Goal: Transaction & Acquisition: Obtain resource

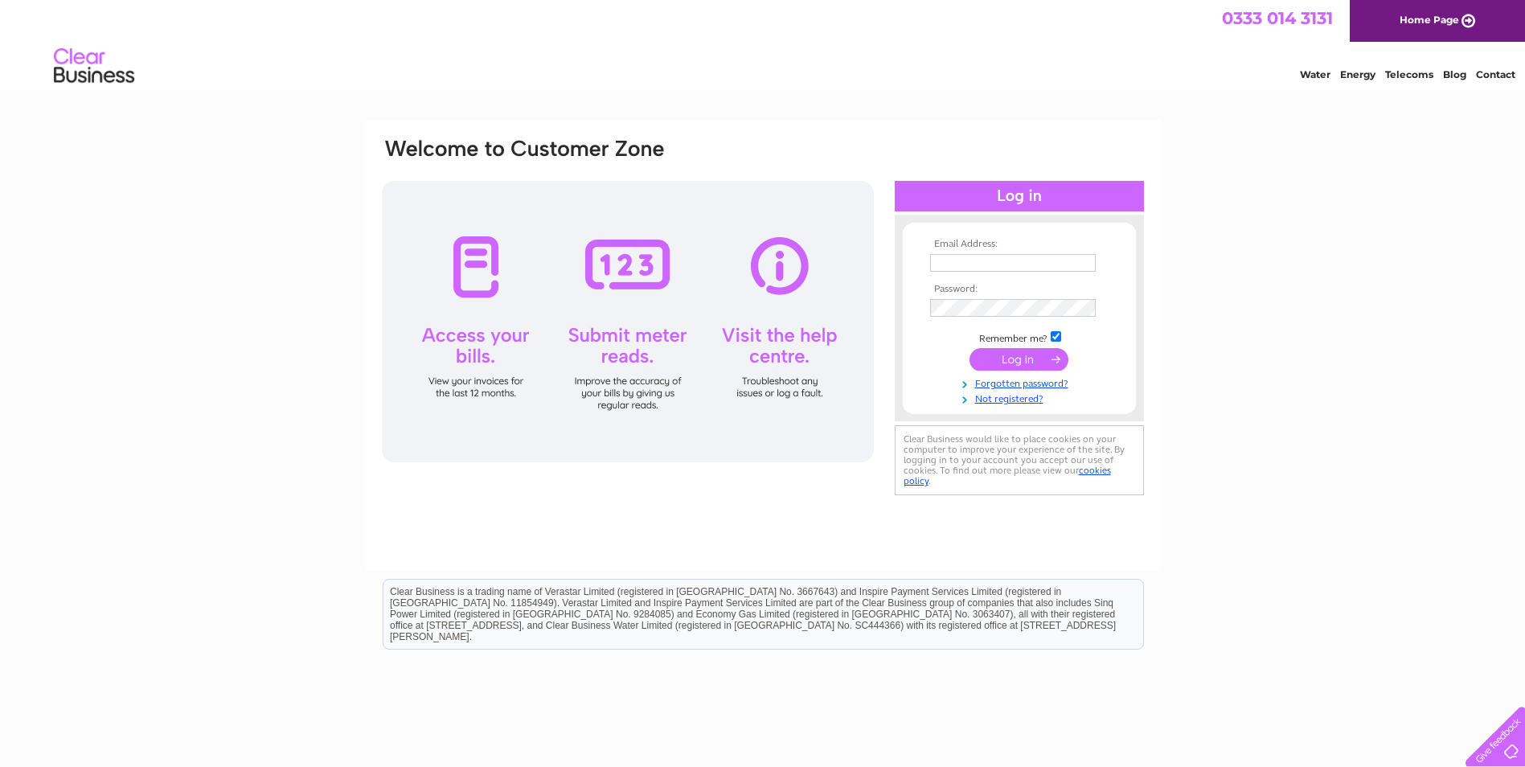
type input "[EMAIL_ADDRESS][DOMAIN_NAME]"
click at [1051, 357] on input "submit" at bounding box center [1019, 359] width 99 height 23
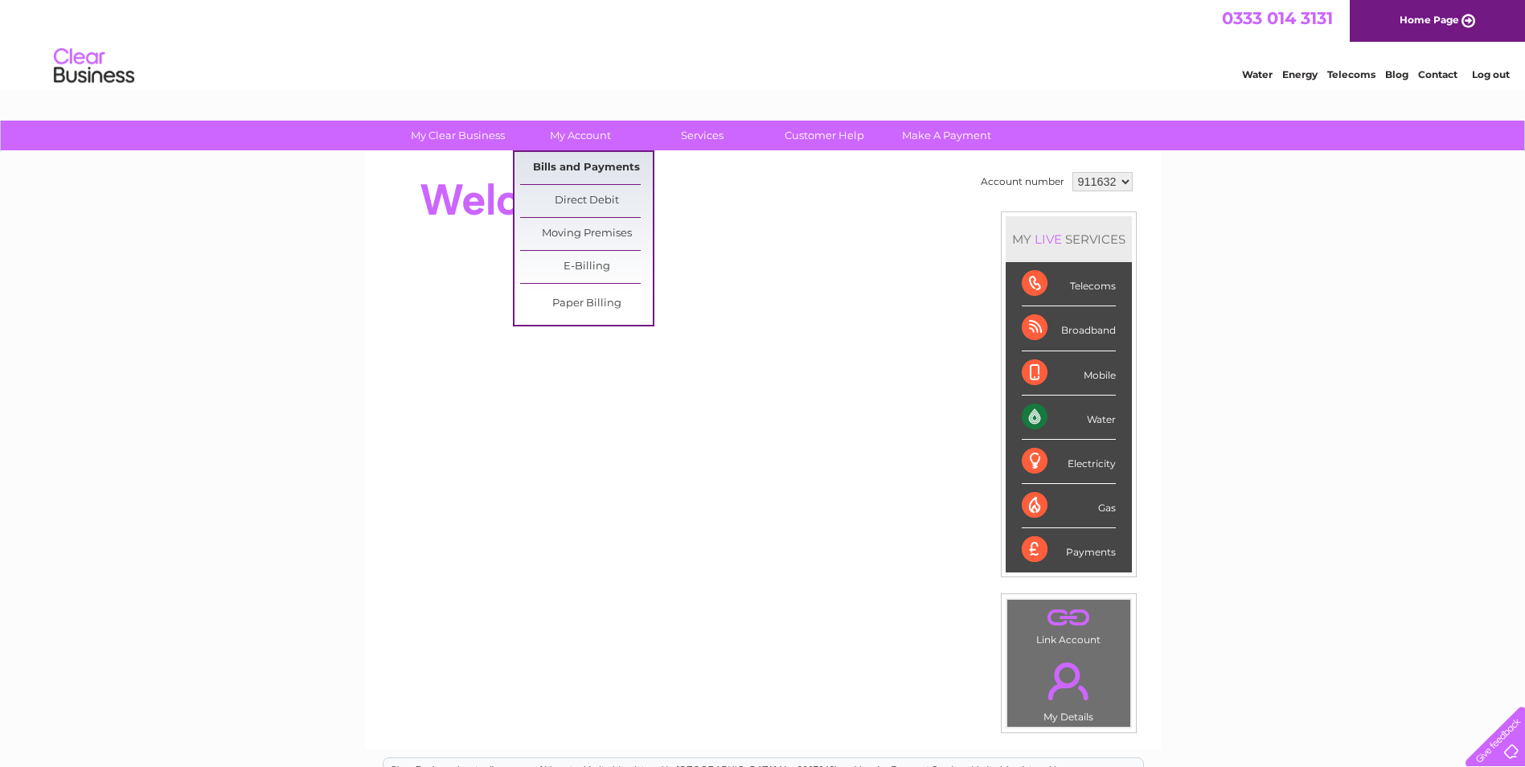
click at [621, 171] on link "Bills and Payments" at bounding box center [586, 168] width 133 height 32
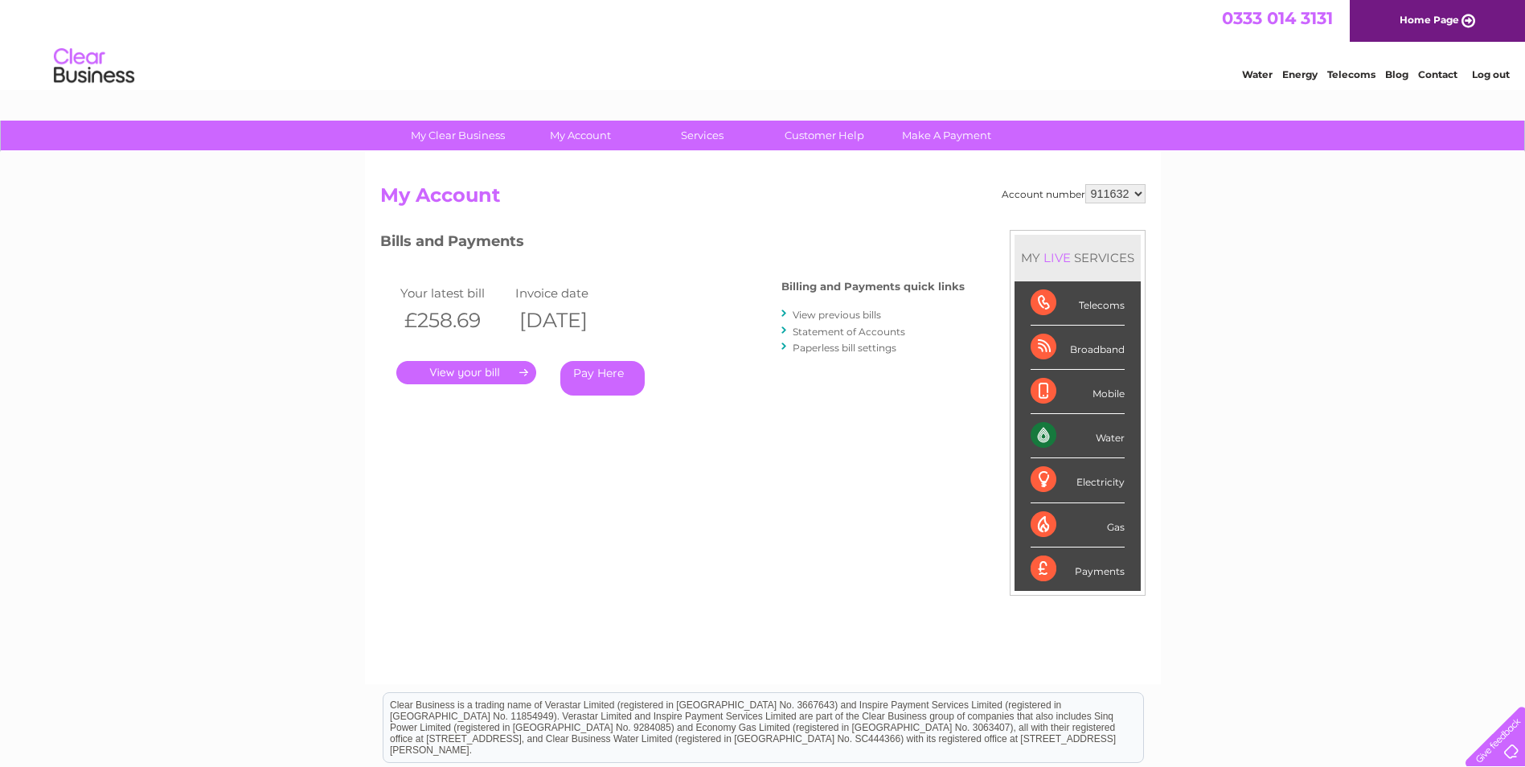
click at [482, 367] on link "." at bounding box center [466, 372] width 140 height 23
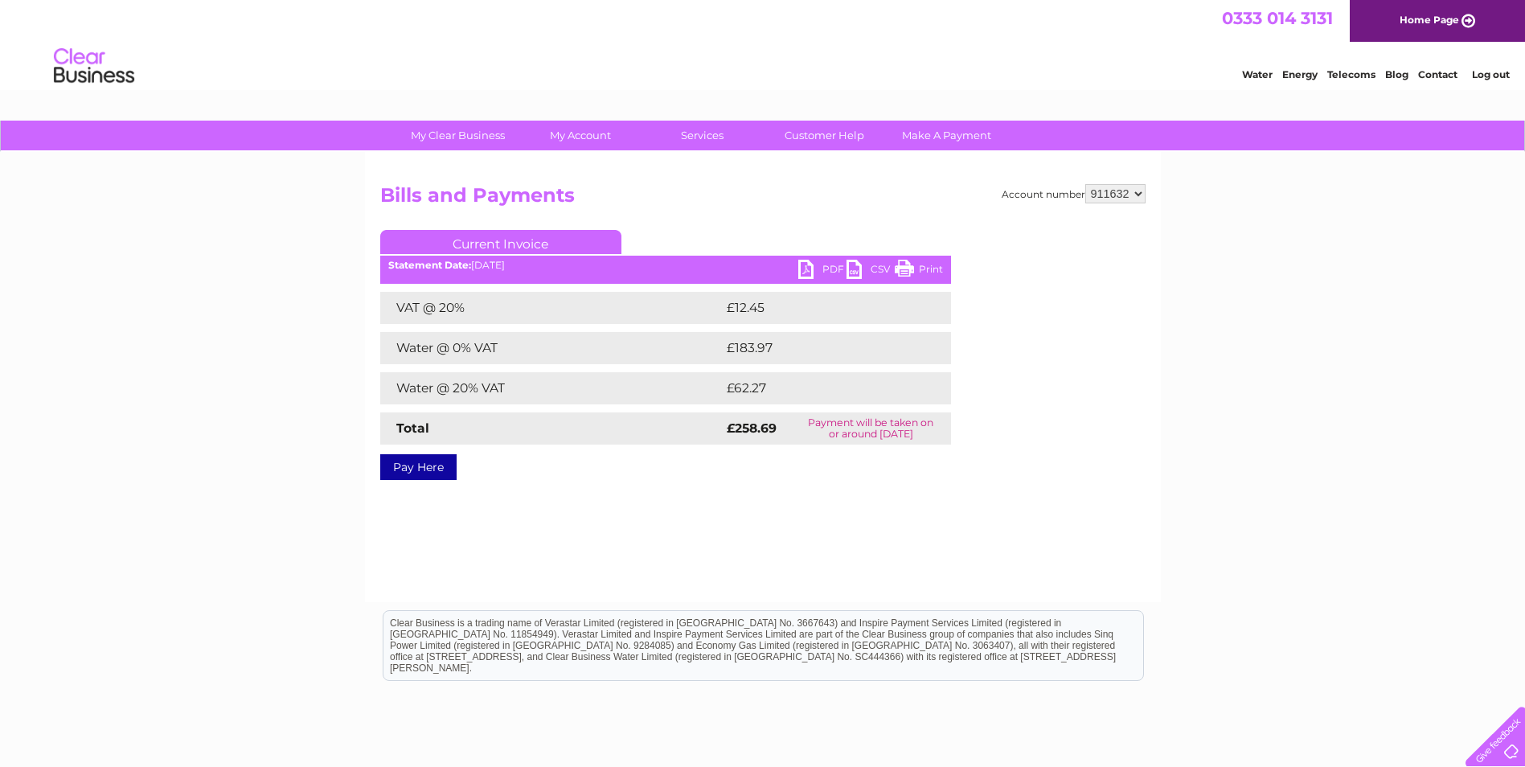
click at [875, 268] on link "CSV" at bounding box center [871, 271] width 48 height 23
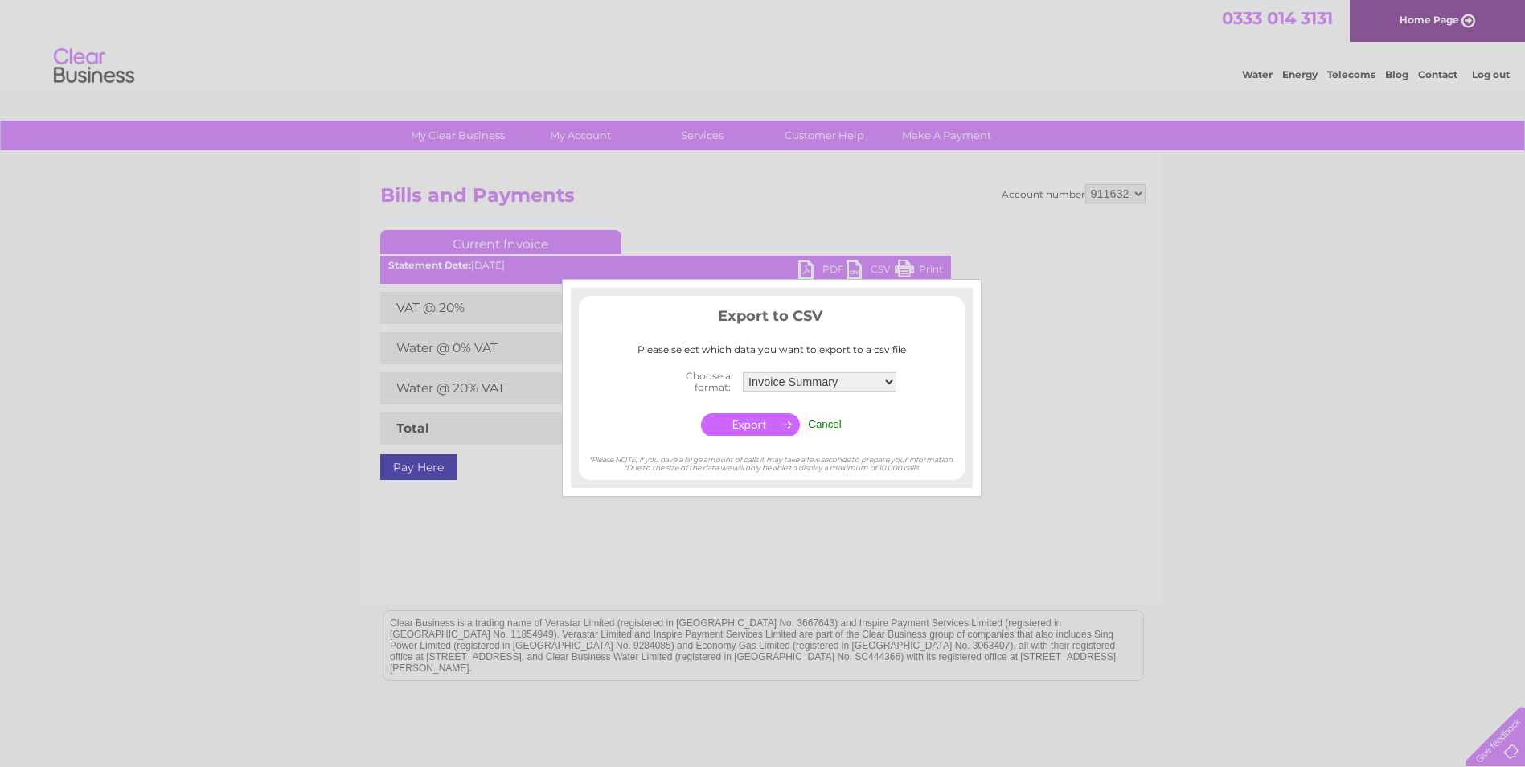
click at [816, 426] on input "Cancel" at bounding box center [825, 424] width 34 height 12
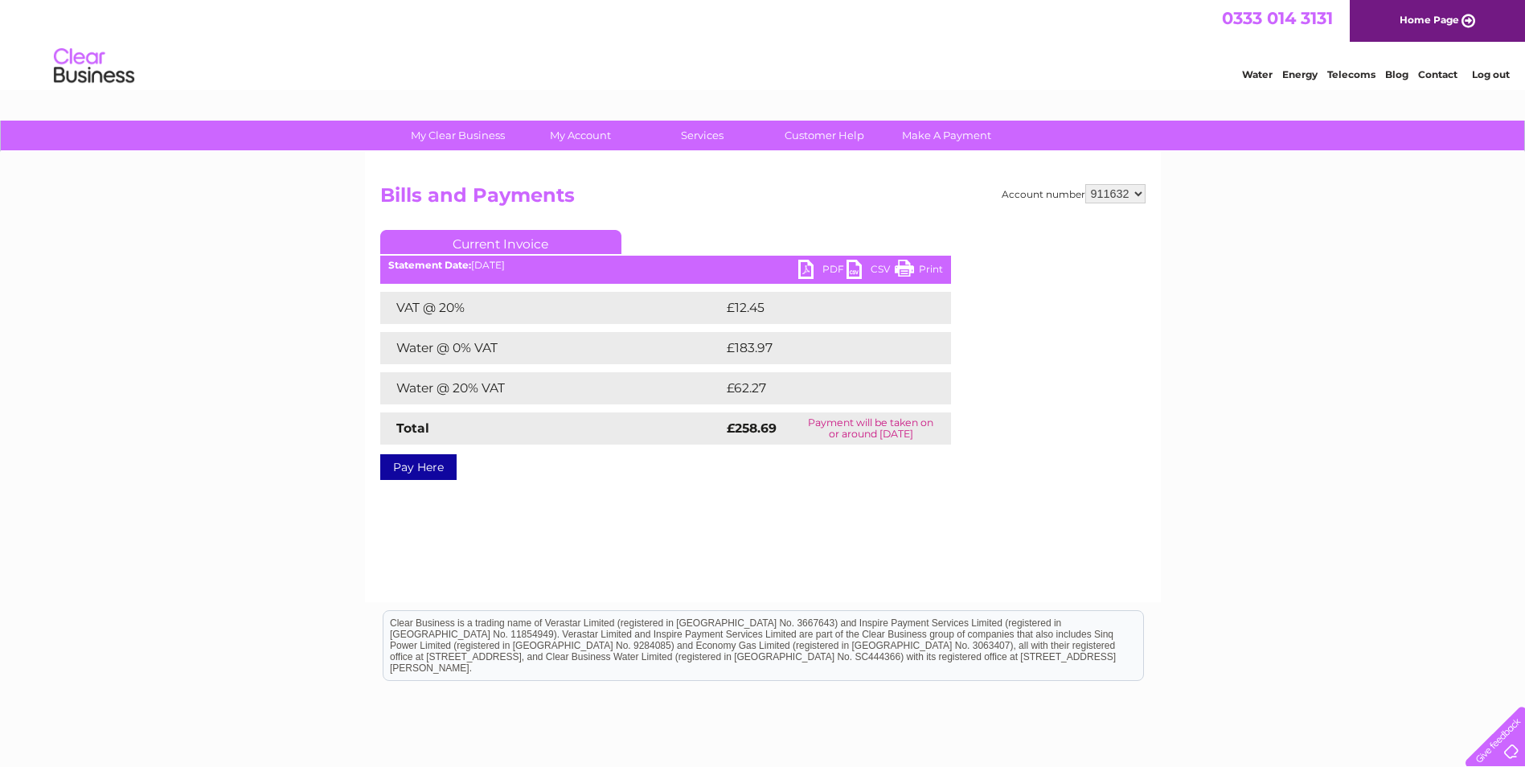
click at [822, 266] on link "PDF" at bounding box center [822, 271] width 48 height 23
